Goal: Information Seeking & Learning: Learn about a topic

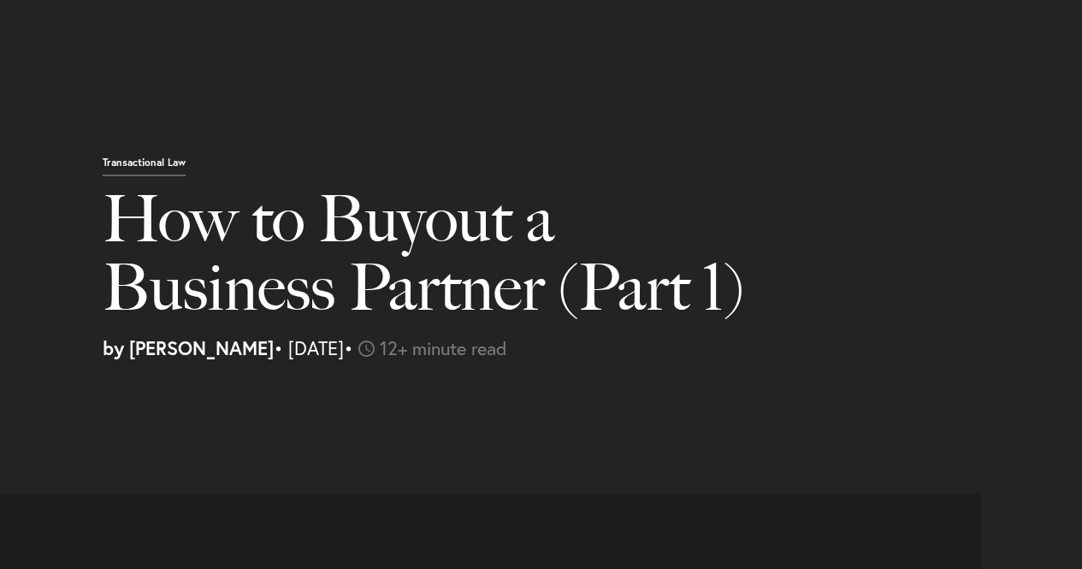
select select "US"
select select "Austin"
select select "Business and Civil Litigation"
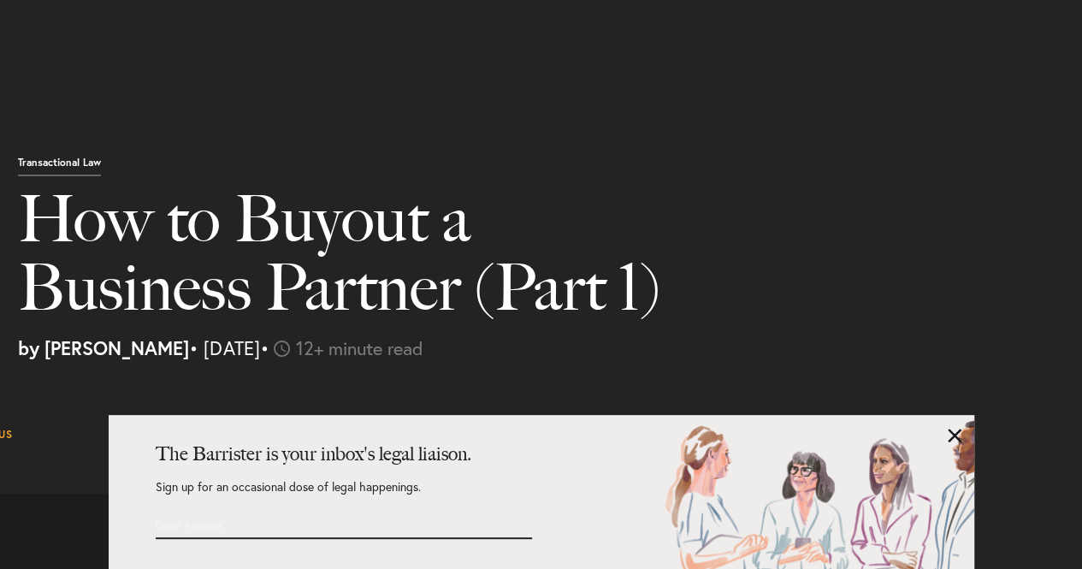
scroll to position [5347, 0]
click at [952, 437] on link at bounding box center [955, 436] width 14 height 14
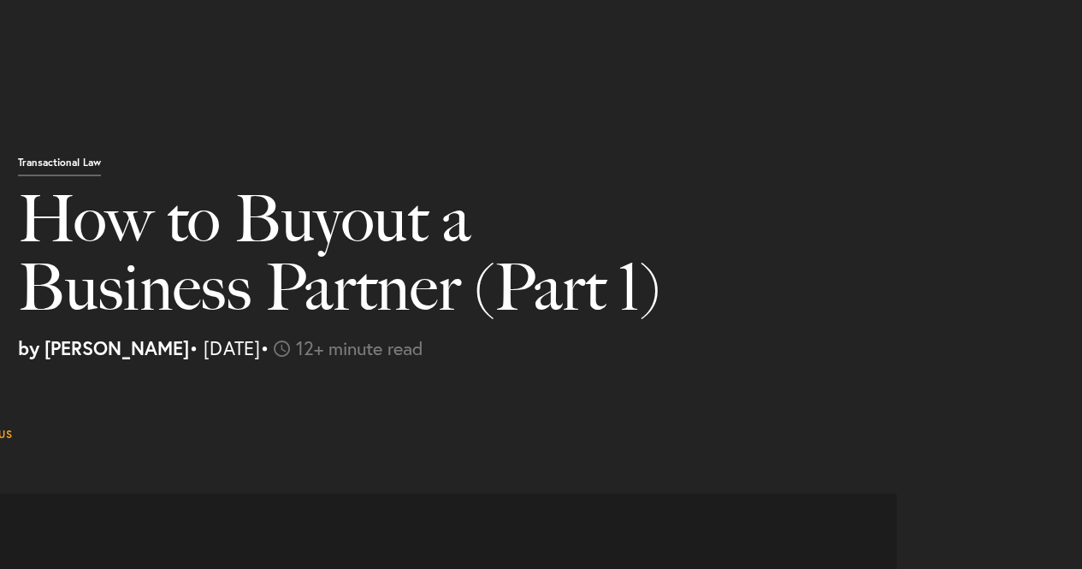
scroll to position [5433, 0]
drag, startPoint x: 416, startPoint y: 284, endPoint x: 501, endPoint y: 341, distance: 103.0
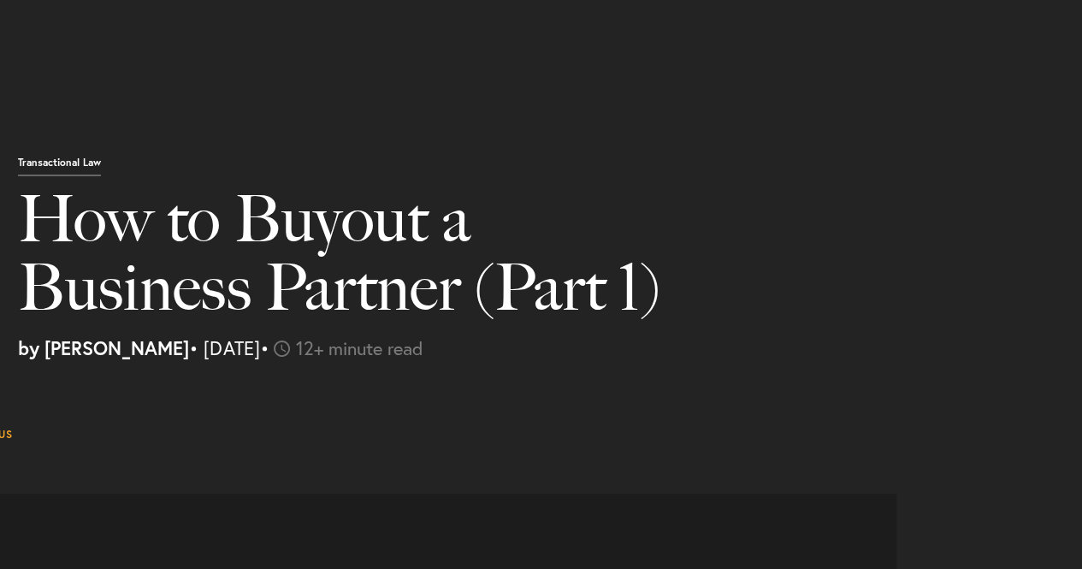
scroll to position [5775, 0]
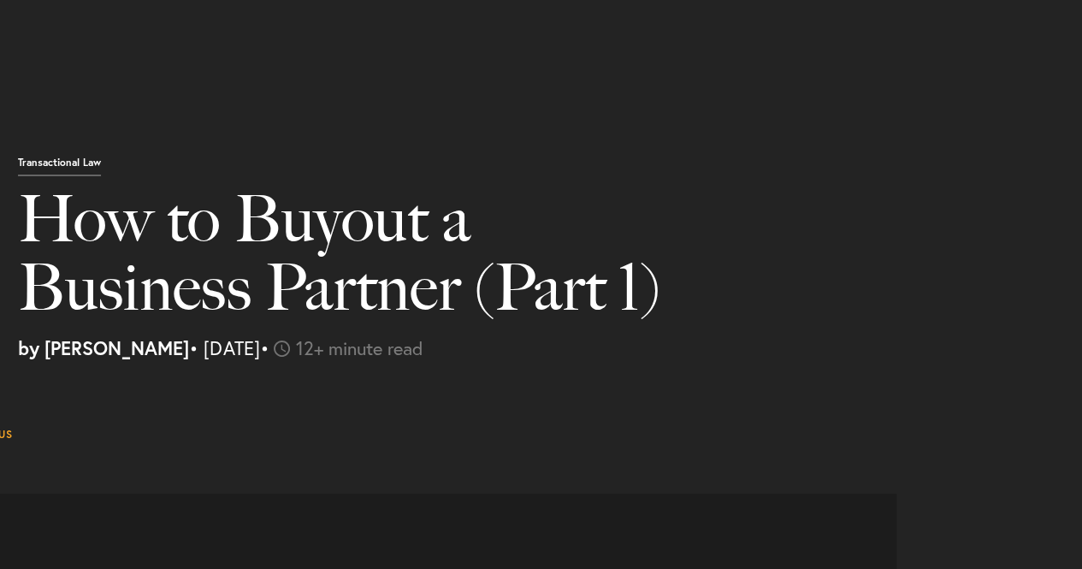
drag, startPoint x: 535, startPoint y: 314, endPoint x: 281, endPoint y: 254, distance: 261.1
drag, startPoint x: 259, startPoint y: 204, endPoint x: 681, endPoint y: 218, distance: 422.0
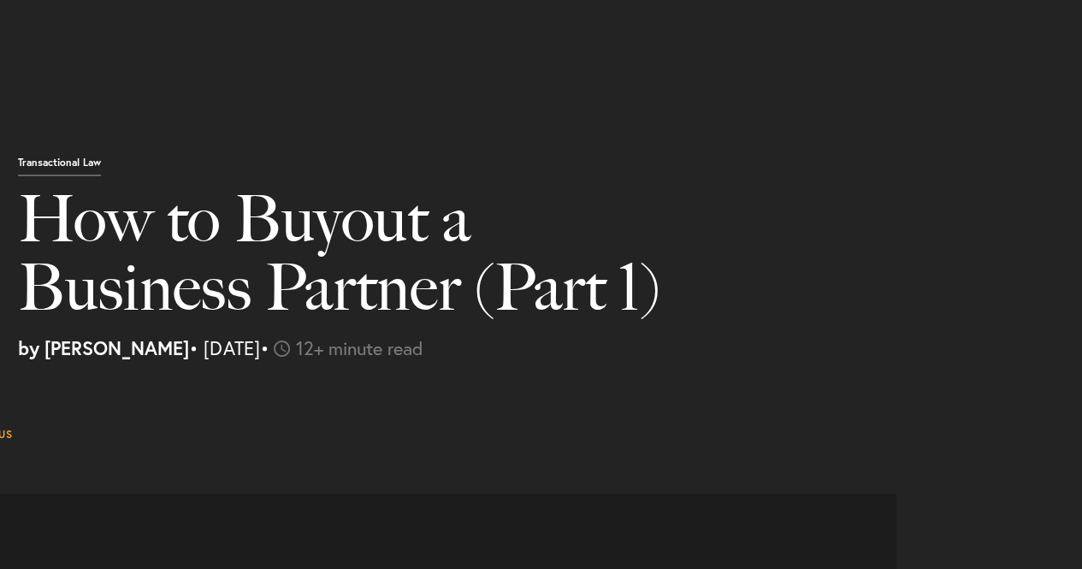
drag, startPoint x: 288, startPoint y: 210, endPoint x: 465, endPoint y: 229, distance: 177.2
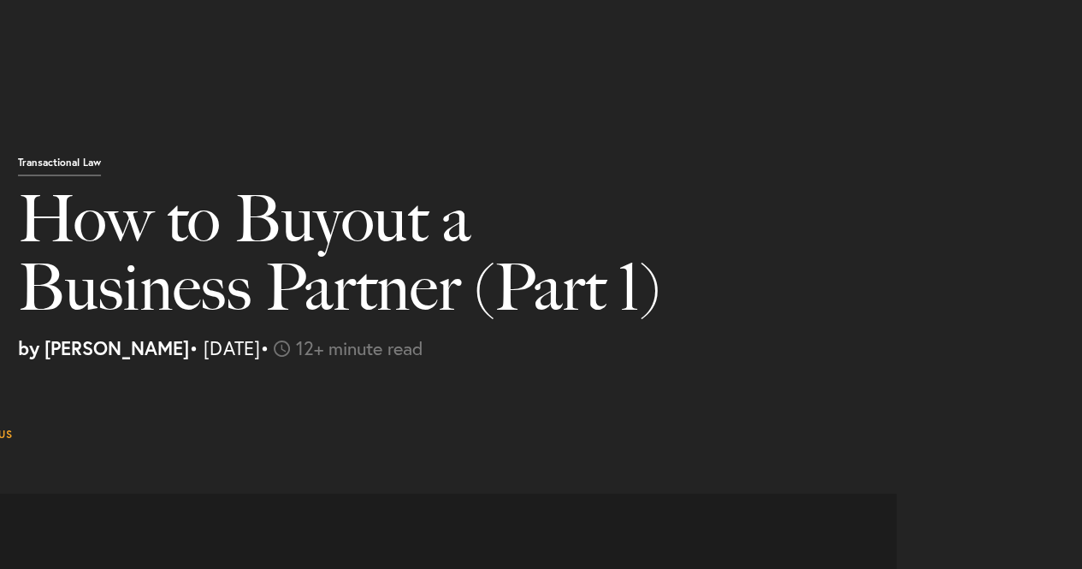
scroll to position [6117, 0]
drag, startPoint x: 323, startPoint y: 240, endPoint x: 505, endPoint y: 245, distance: 181.4
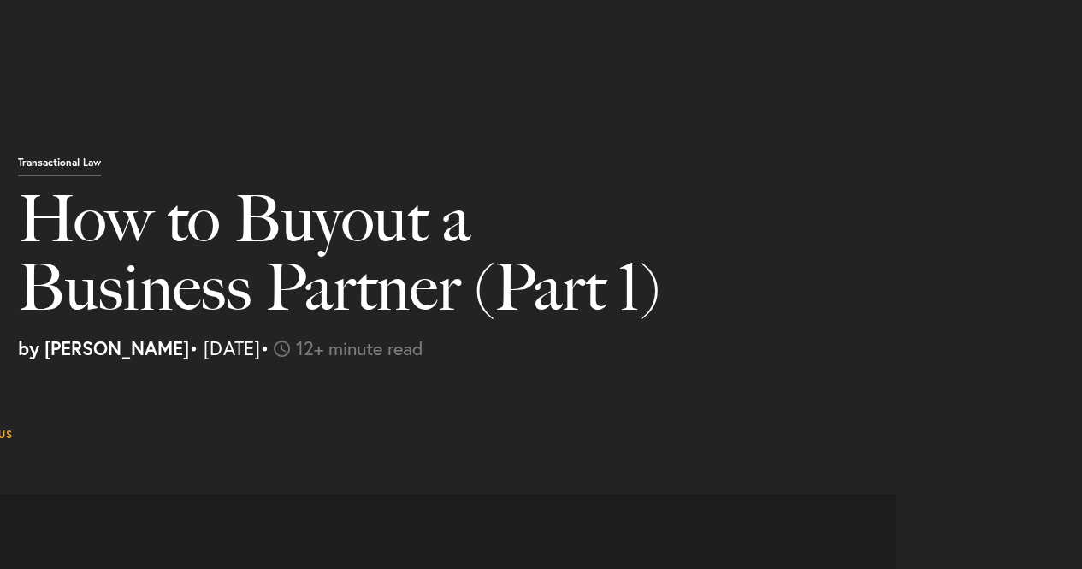
scroll to position [6459, 0]
drag, startPoint x: 252, startPoint y: 218, endPoint x: 494, endPoint y: 247, distance: 243.9
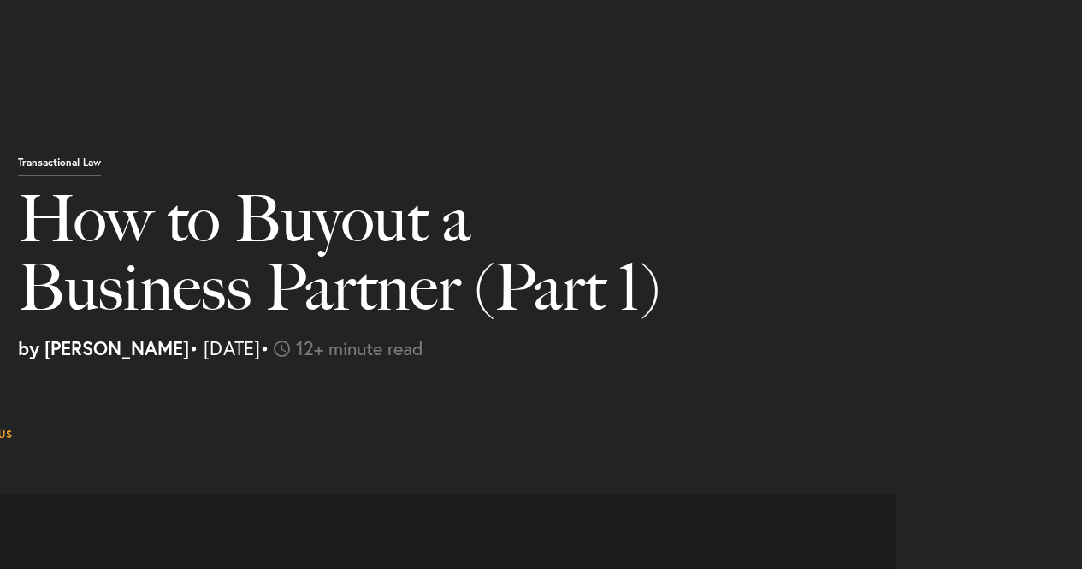
drag, startPoint x: 310, startPoint y: 188, endPoint x: 466, endPoint y: 198, distance: 156.8
